Goal: Go to known website: Go to known website

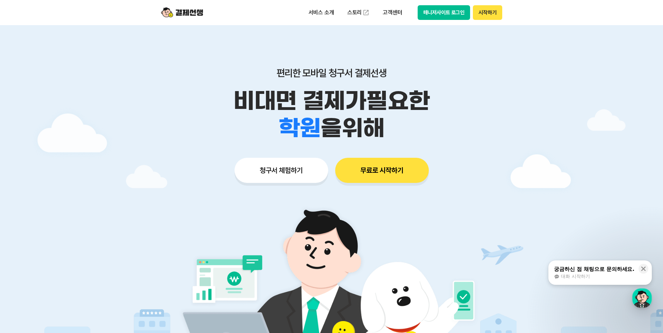
click at [461, 14] on button "매니저사이트 로그인" at bounding box center [444, 12] width 53 height 15
click at [419, 13] on button "매니저사이트 로그인" at bounding box center [444, 12] width 53 height 15
click at [443, 14] on button "매니저사이트 로그인" at bounding box center [444, 12] width 53 height 15
click at [450, 12] on button "매니저사이트 로그인" at bounding box center [444, 12] width 53 height 15
click at [458, 16] on button "매니저사이트 로그인" at bounding box center [444, 12] width 53 height 15
